Goal: Task Accomplishment & Management: Manage account settings

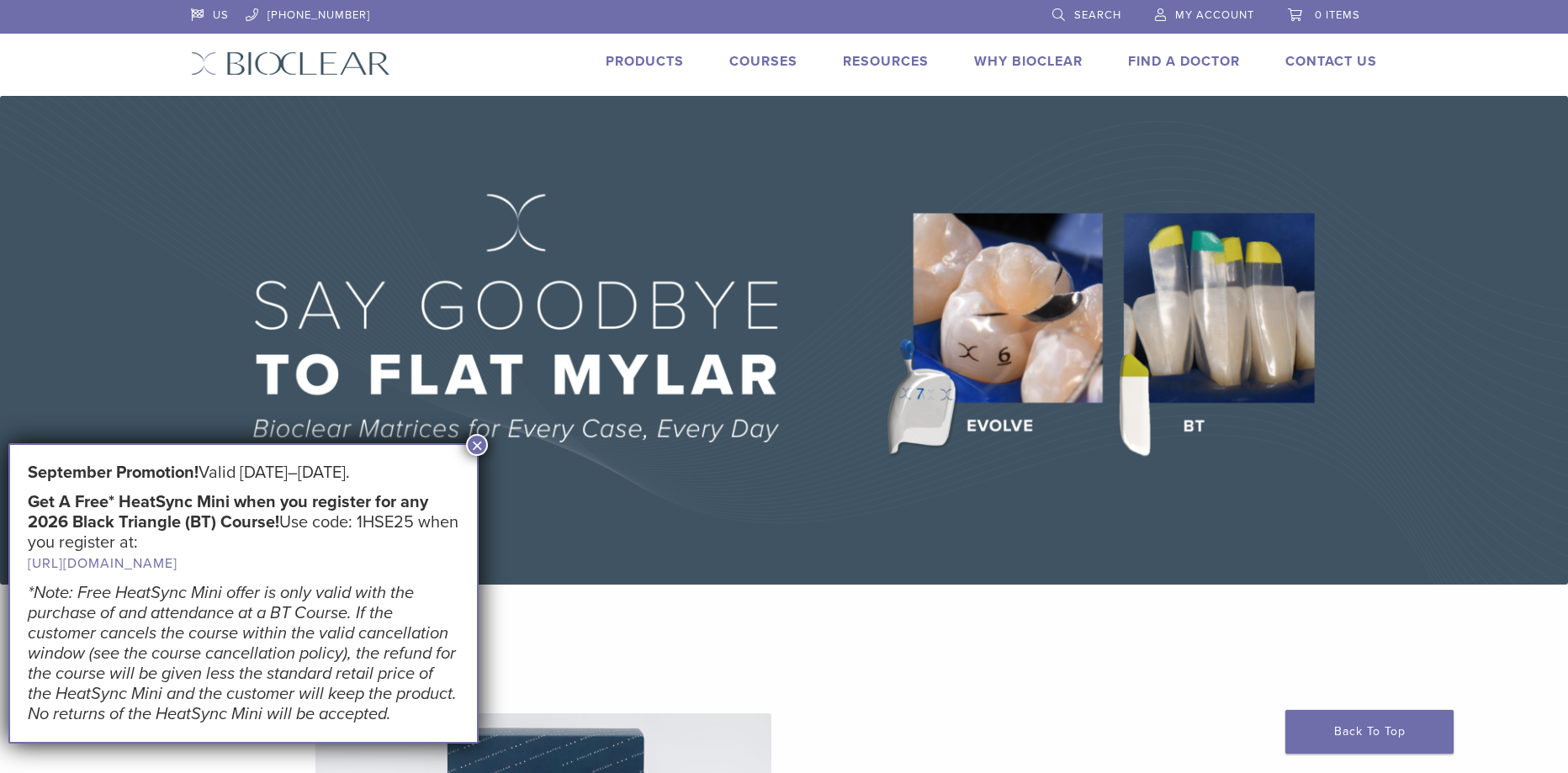
click at [1224, 19] on span "My Account" at bounding box center [1215, 15] width 79 height 13
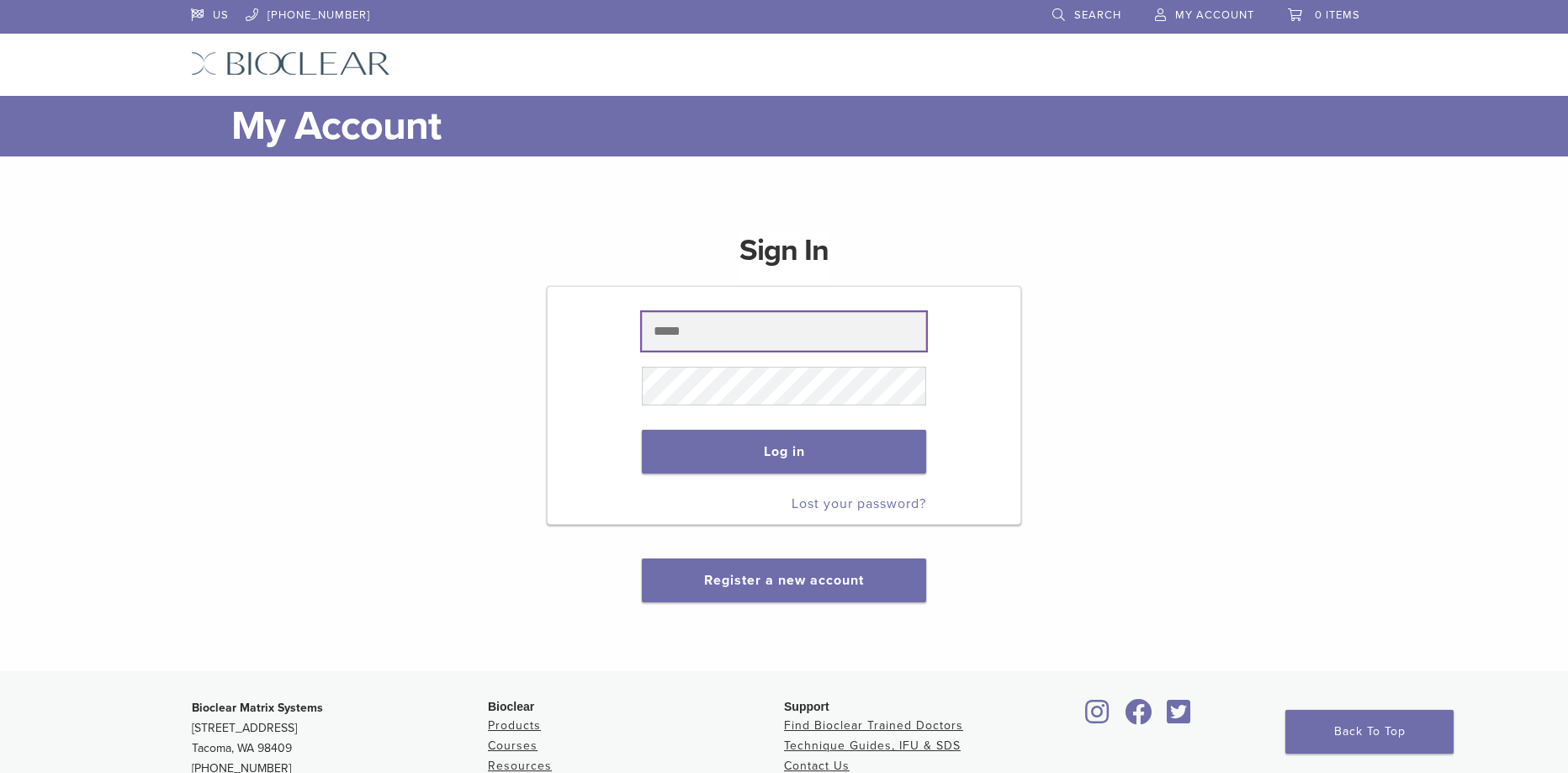
click at [739, 330] on input "text" at bounding box center [784, 331] width 284 height 39
type input "**********"
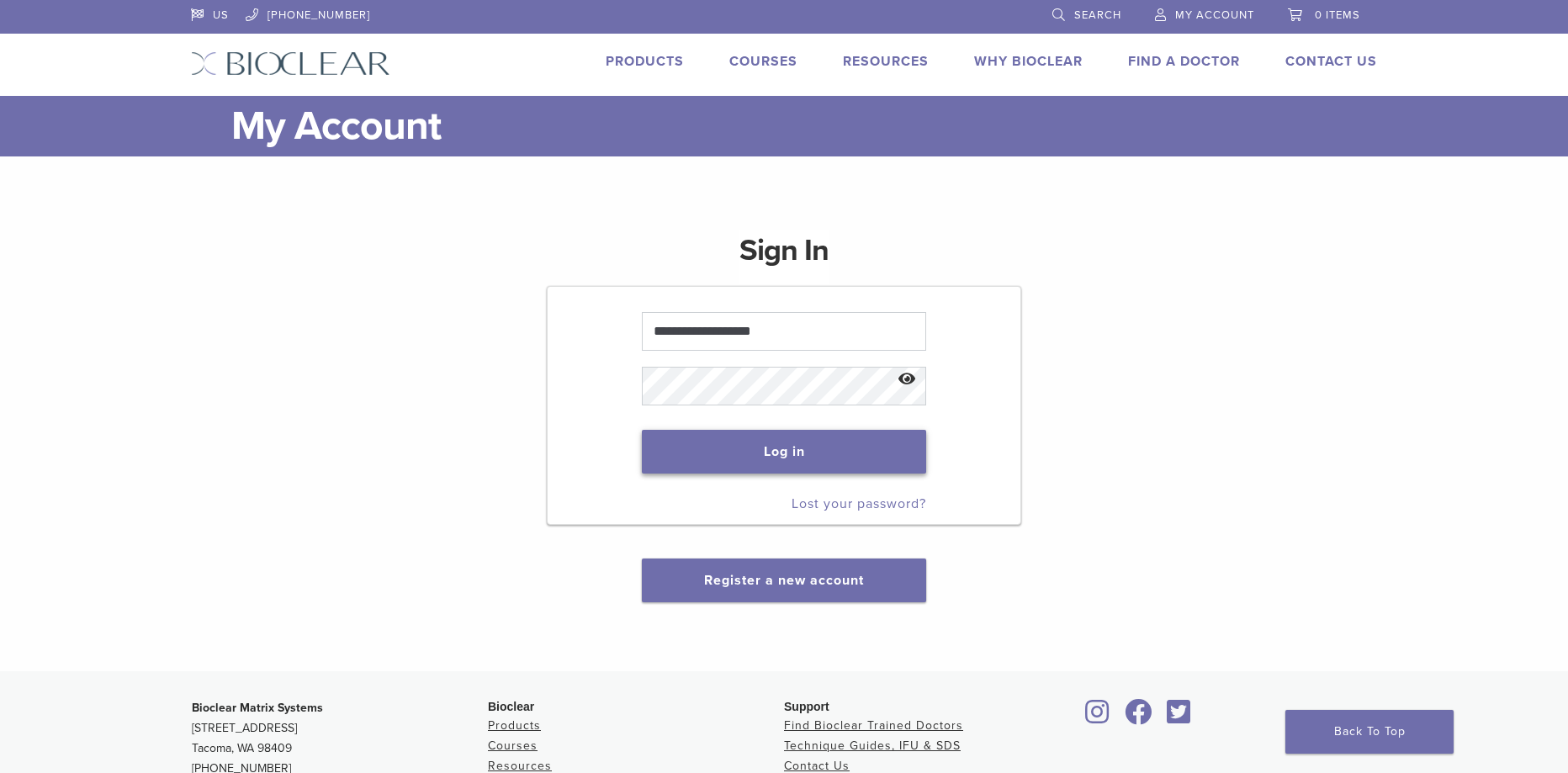
click at [778, 462] on button "Log in" at bounding box center [784, 451] width 284 height 44
